Goal: Transaction & Acquisition: Book appointment/travel/reservation

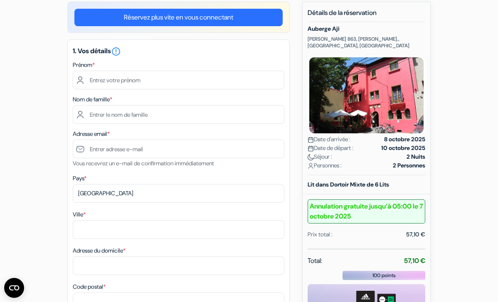
scroll to position [61, 0]
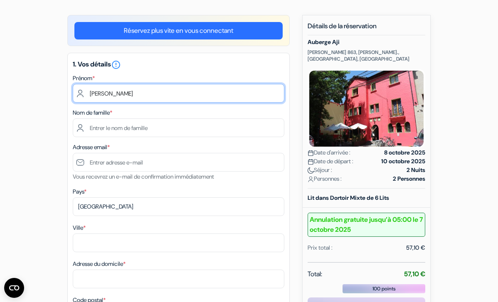
type input "[PERSON_NAME]"
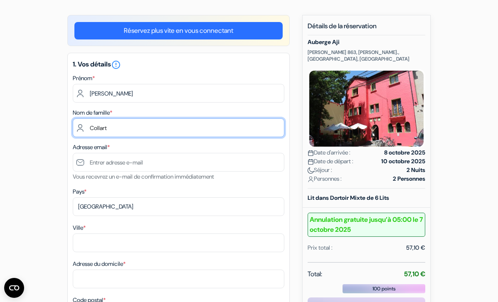
type input "Collart"
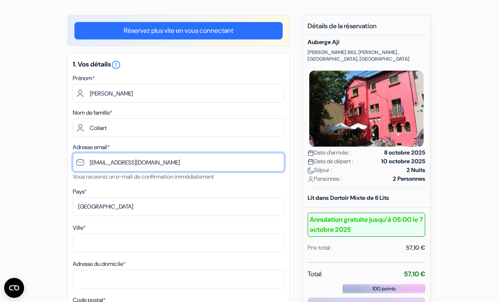
type input "[EMAIL_ADDRESS][DOMAIN_NAME]"
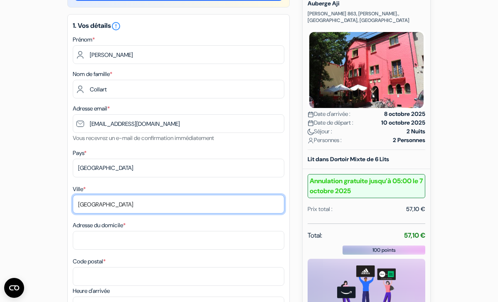
scroll to position [108, 0]
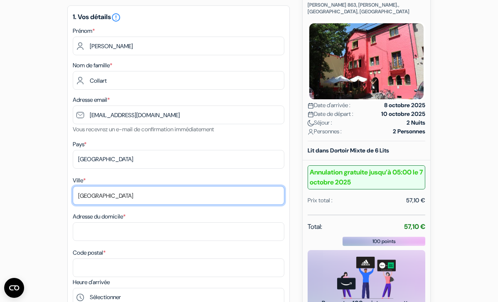
type input "[GEOGRAPHIC_DATA]"
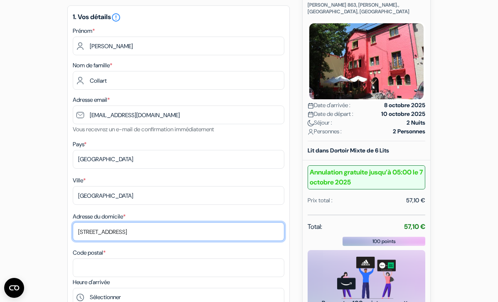
type input "[STREET_ADDRESS]"
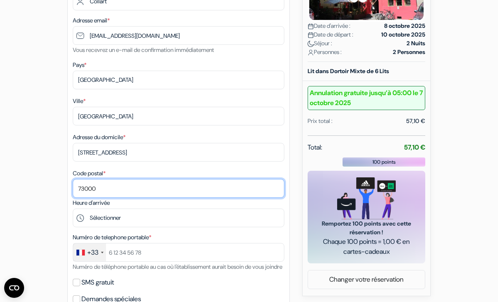
scroll to position [191, 0]
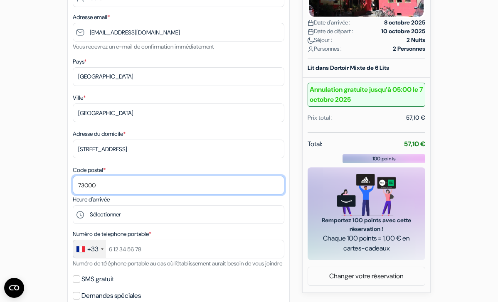
type input "73000"
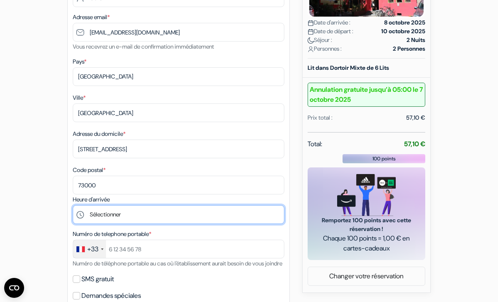
select select "22"
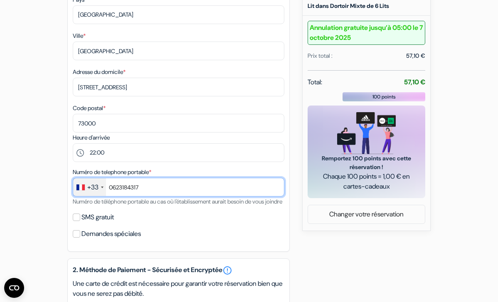
scroll to position [256, 0]
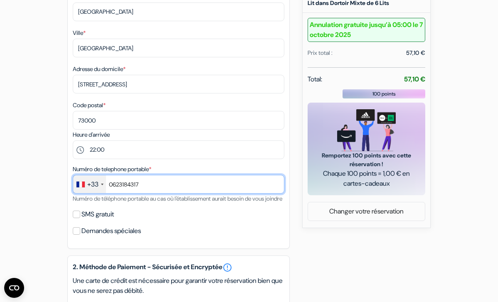
type input "0623184317"
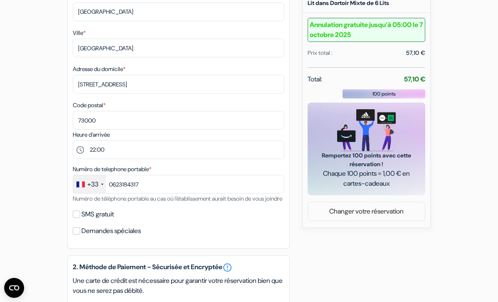
click at [91, 220] on label "SMS gratuit" at bounding box center [98, 215] width 32 height 12
click at [80, 218] on input "SMS gratuit" at bounding box center [76, 214] width 7 height 7
checkbox input "true"
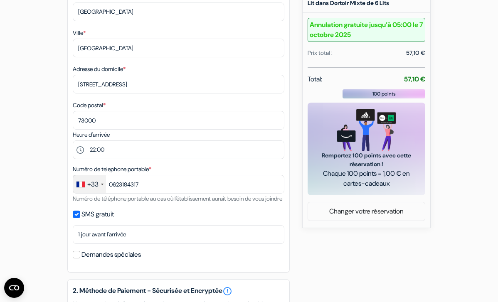
click at [50, 230] on div "add_box Auberge Aji Triana 863, Providencia., Santiago, Chili Détails de l'étab…" at bounding box center [248, 197] width 399 height 754
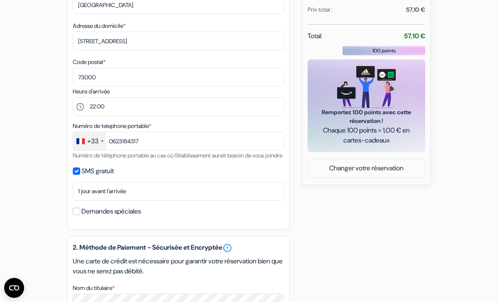
scroll to position [309, 0]
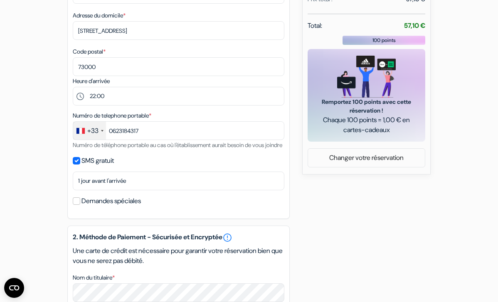
click at [75, 207] on div "Demandes spéciales" at bounding box center [179, 201] width 212 height 12
click at [75, 205] on input "Demandes spéciales" at bounding box center [76, 201] width 7 height 7
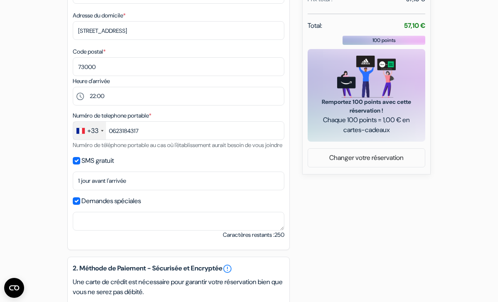
click at [75, 205] on input "Demandes spéciales" at bounding box center [76, 201] width 7 height 7
checkbox input "false"
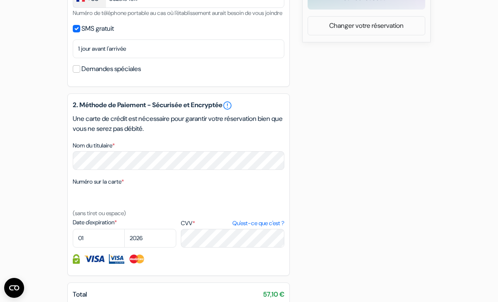
scroll to position [445, 0]
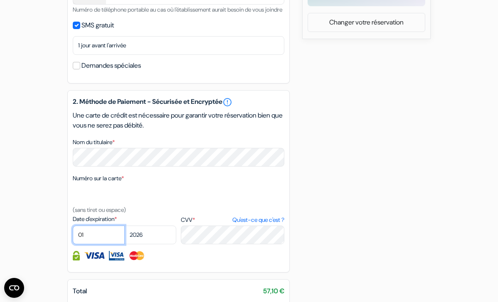
select select "02"
select select "2027"
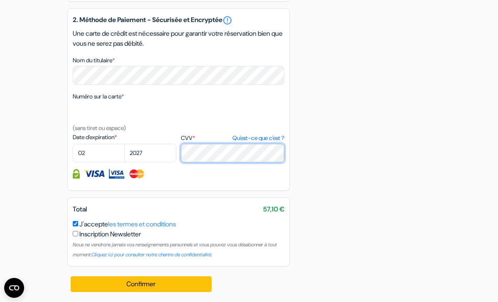
scroll to position [537, 0]
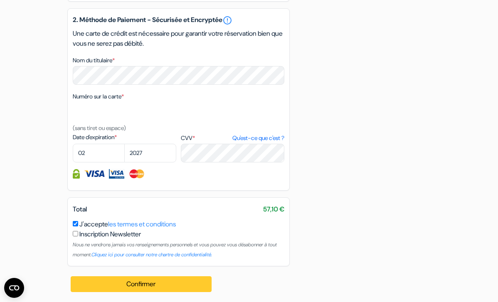
click at [178, 284] on button "Confirmer Loading..." at bounding box center [141, 285] width 141 height 16
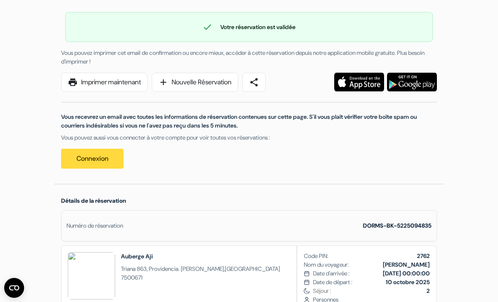
scroll to position [60, 0]
